Goal: Obtain resource: Download file/media

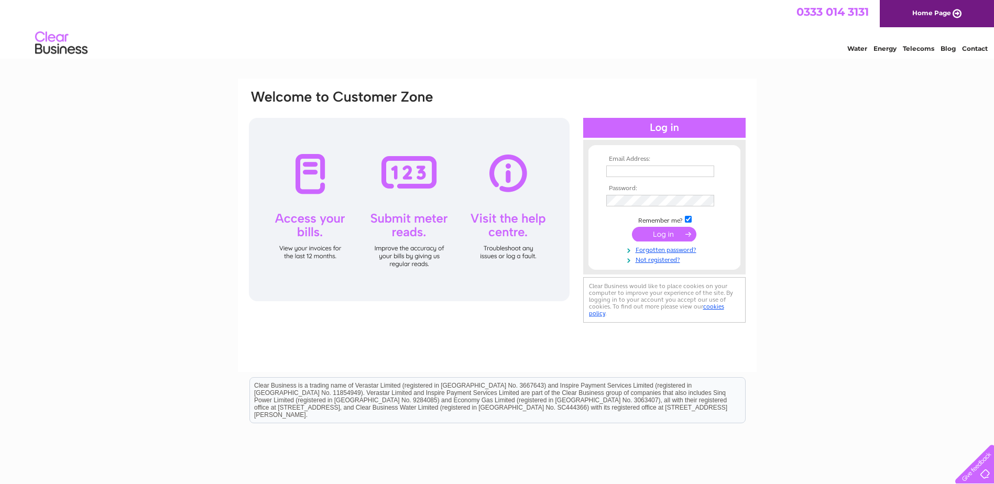
type input "info@hilstonandbennett.co.uk"
click at [658, 235] on input "submit" at bounding box center [664, 234] width 64 height 15
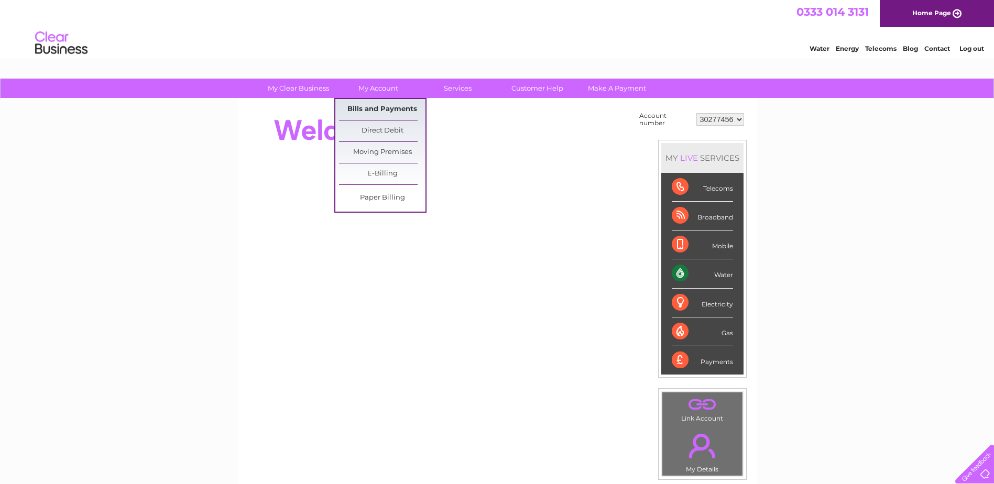
click at [374, 111] on link "Bills and Payments" at bounding box center [382, 109] width 86 height 21
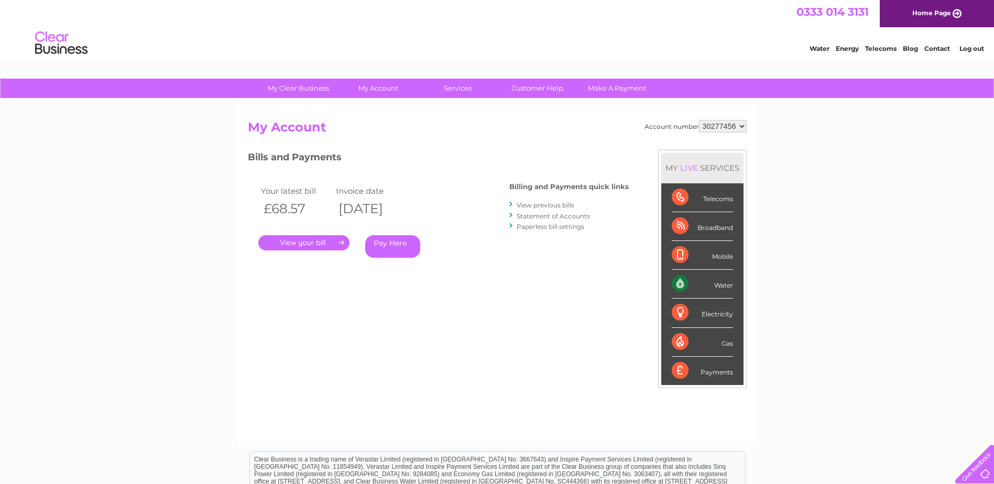
click at [557, 205] on link "View previous bills" at bounding box center [545, 205] width 58 height 8
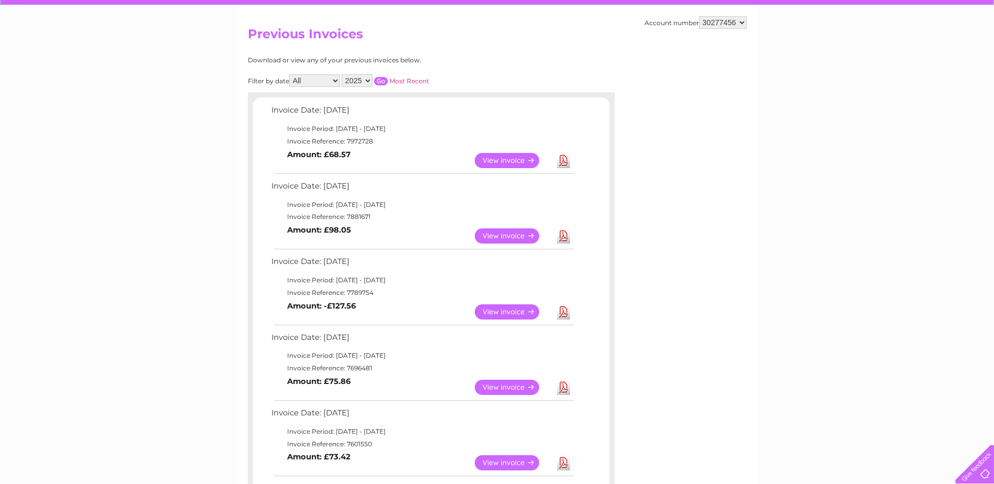
scroll to position [105, 0]
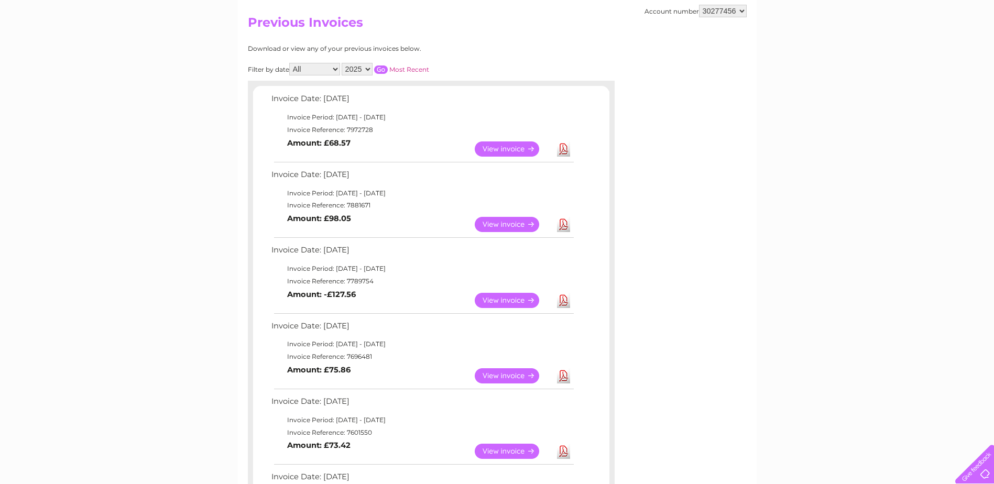
click at [500, 226] on link "View" at bounding box center [513, 224] width 77 height 15
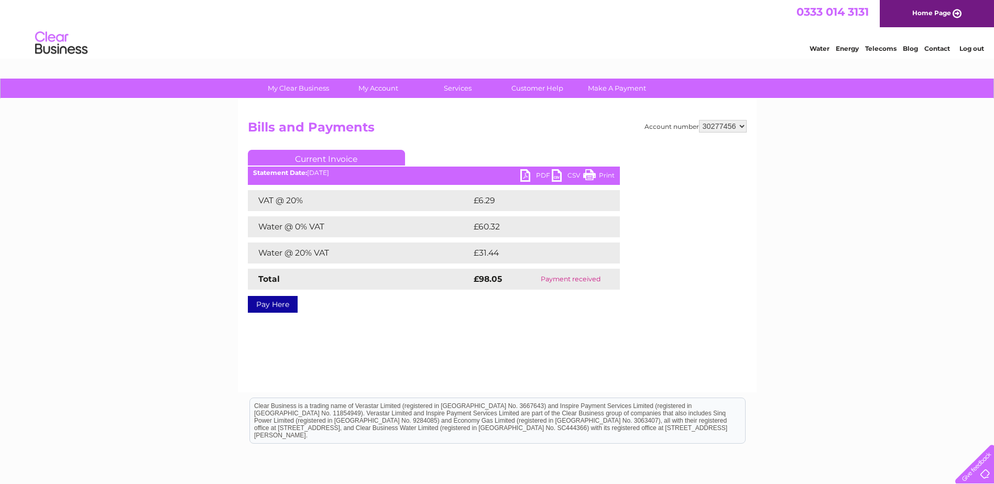
click at [543, 174] on link "PDF" at bounding box center [535, 176] width 31 height 15
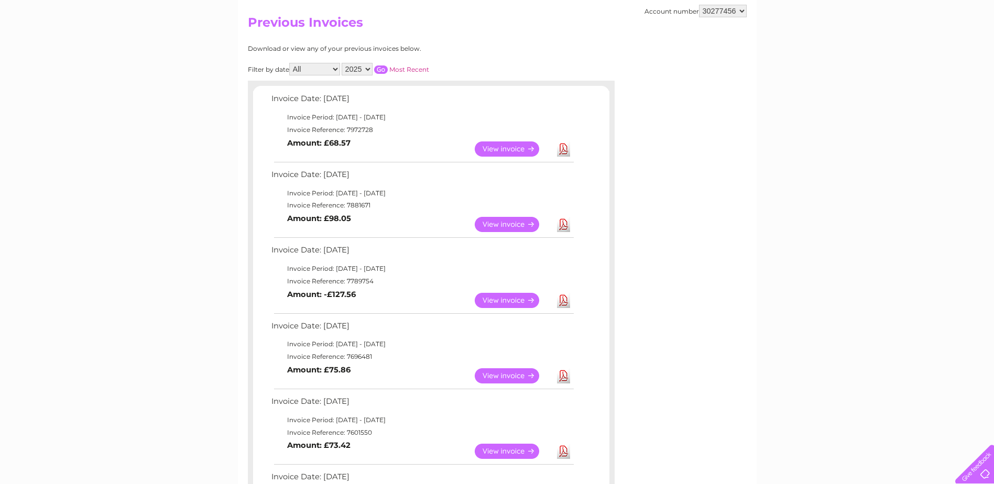
click at [500, 305] on link "View" at bounding box center [513, 300] width 77 height 15
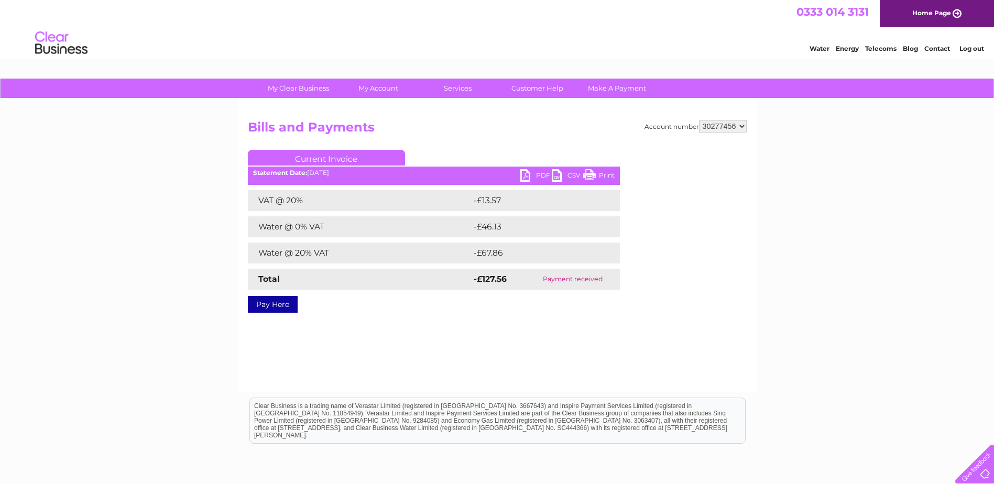
click at [534, 175] on link "PDF" at bounding box center [535, 176] width 31 height 15
